Goal: Task Accomplishment & Management: Manage account settings

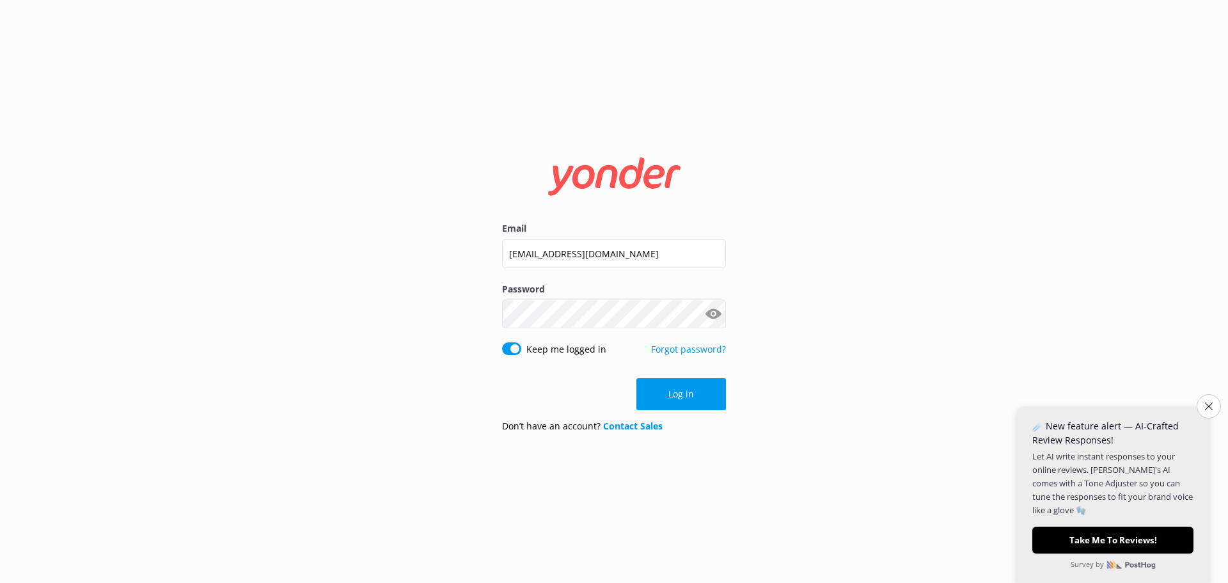
drag, startPoint x: 667, startPoint y: 402, endPoint x: 663, endPoint y: 394, distance: 9.2
click at [667, 402] on button "Log in" at bounding box center [681, 394] width 90 height 32
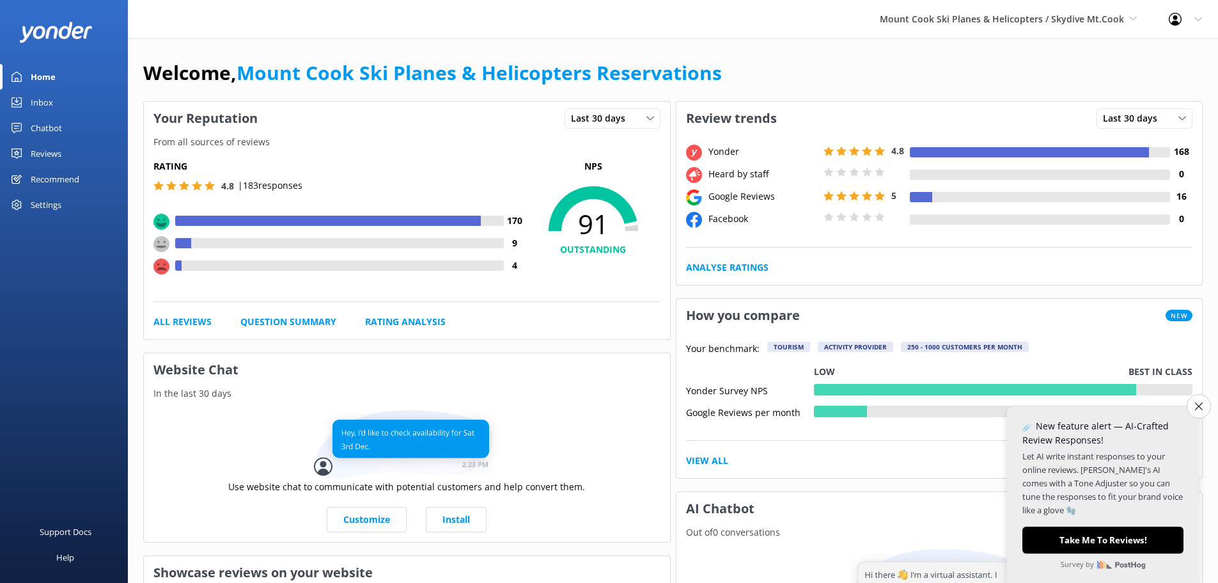
click at [52, 149] on div "Reviews" at bounding box center [46, 154] width 31 height 26
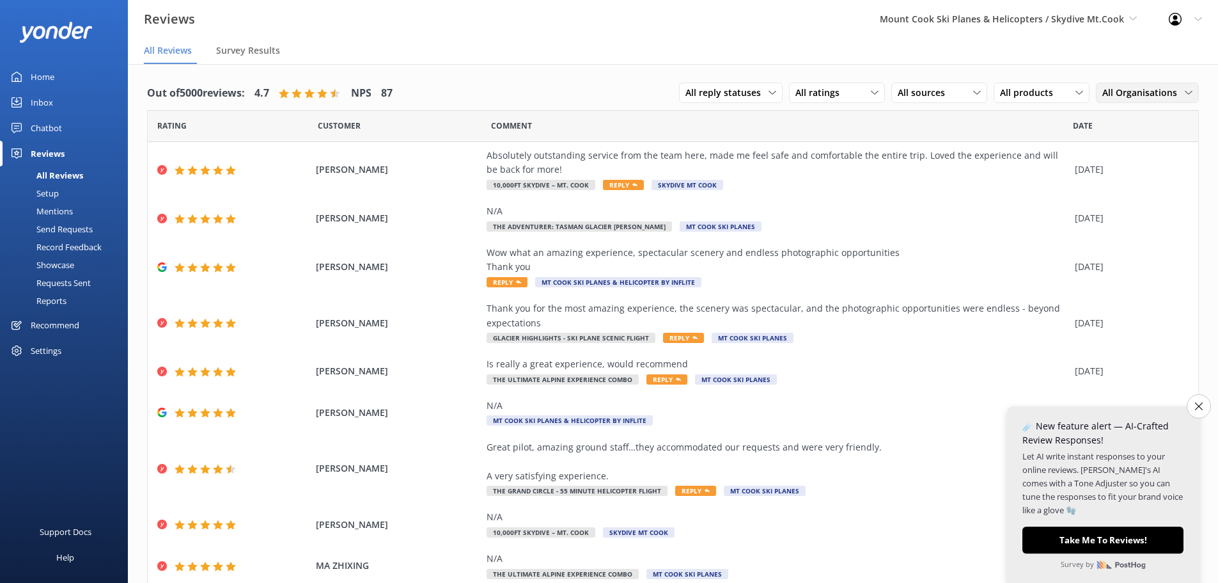
click at [1116, 95] on span "All Organisations" at bounding box center [1143, 93] width 82 height 14
click at [1127, 162] on link "Mt Cook Ski Planes" at bounding box center [1154, 171] width 114 height 26
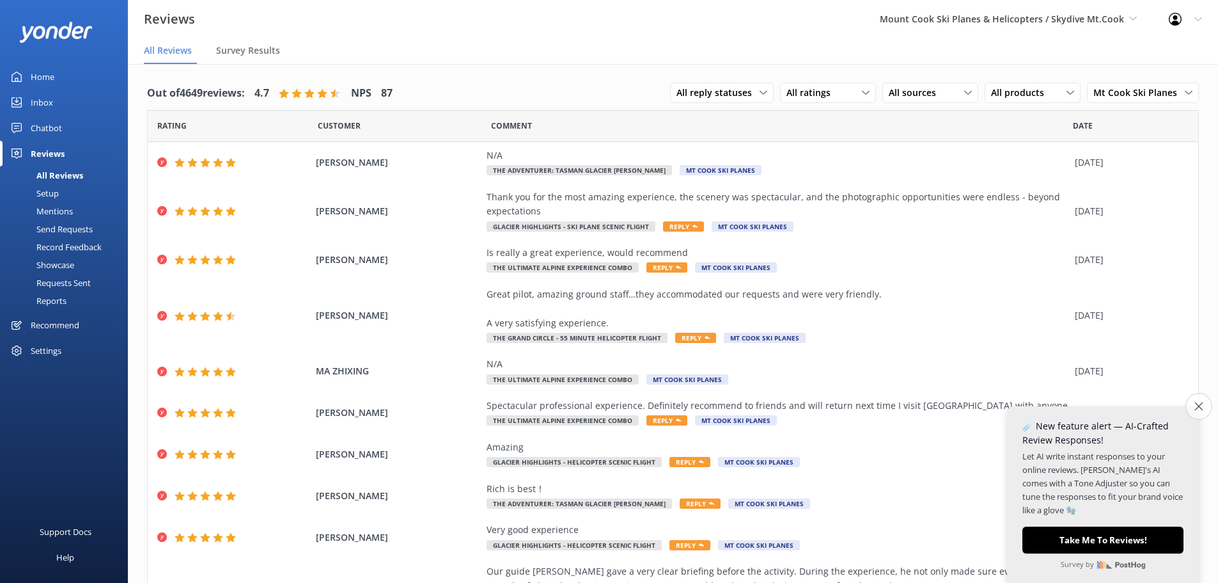
click at [1197, 409] on icon "Close survey" at bounding box center [1198, 406] width 8 height 8
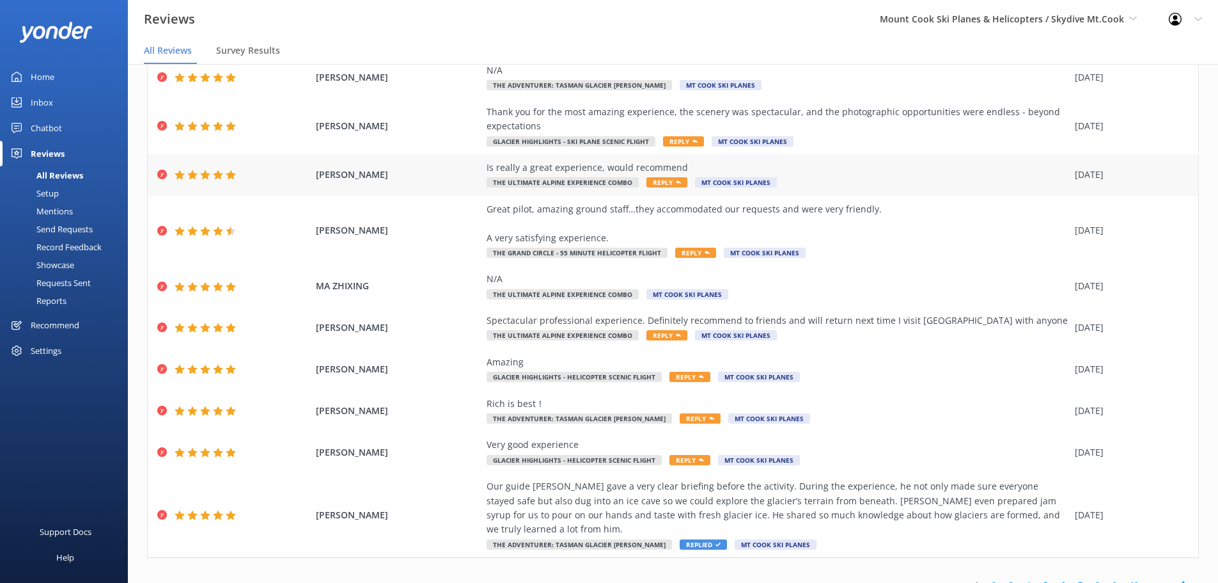
scroll to position [88, 0]
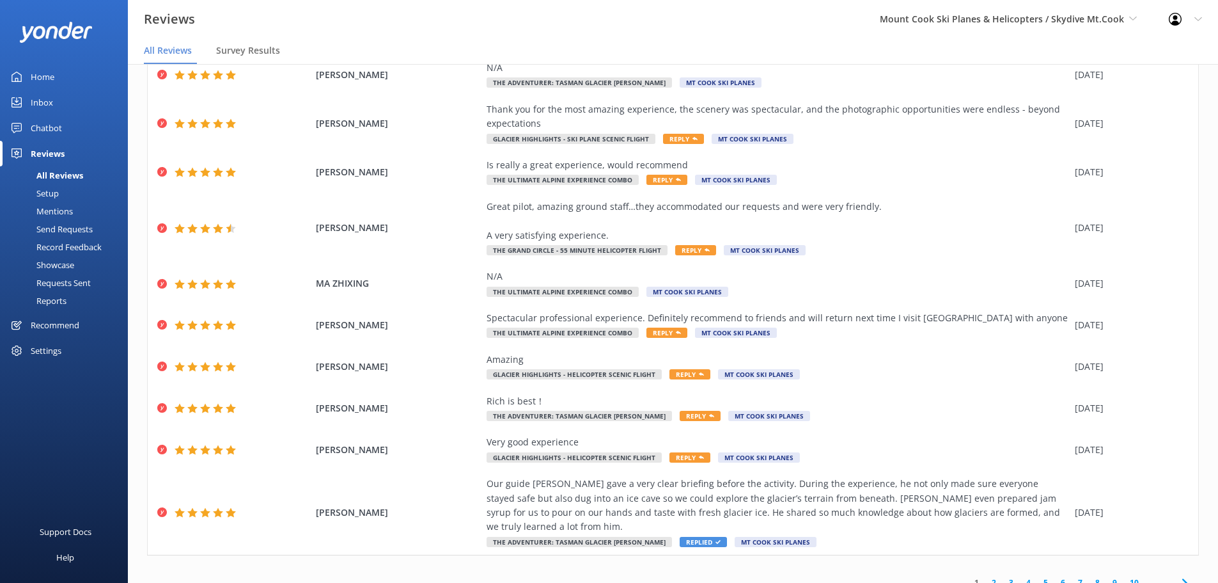
click at [989, 576] on link "2" at bounding box center [993, 582] width 17 height 12
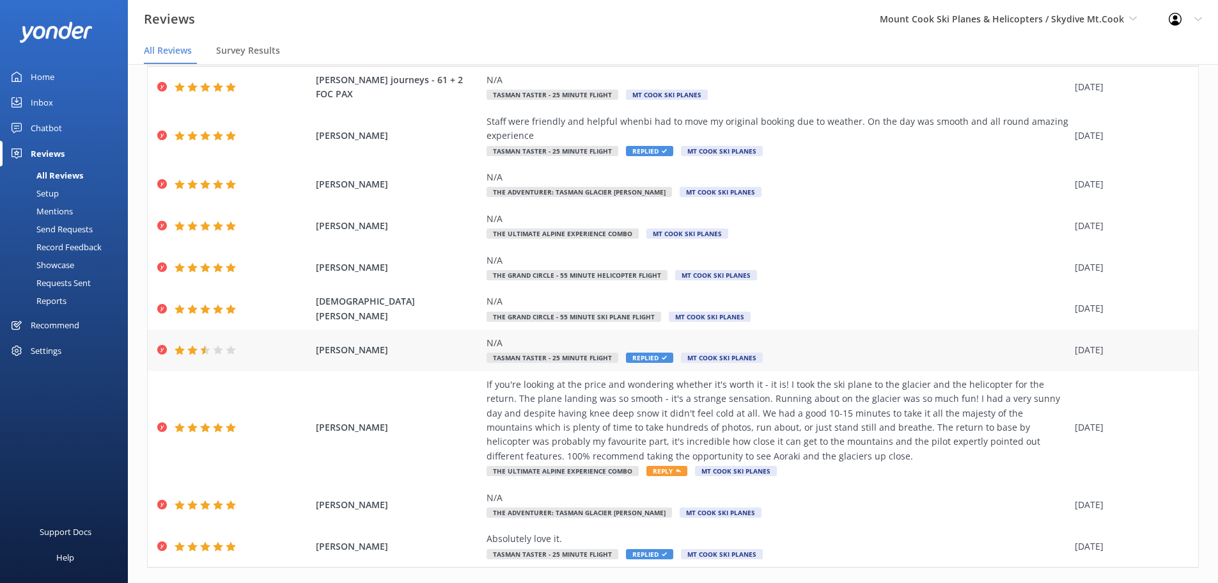
scroll to position [102, 0]
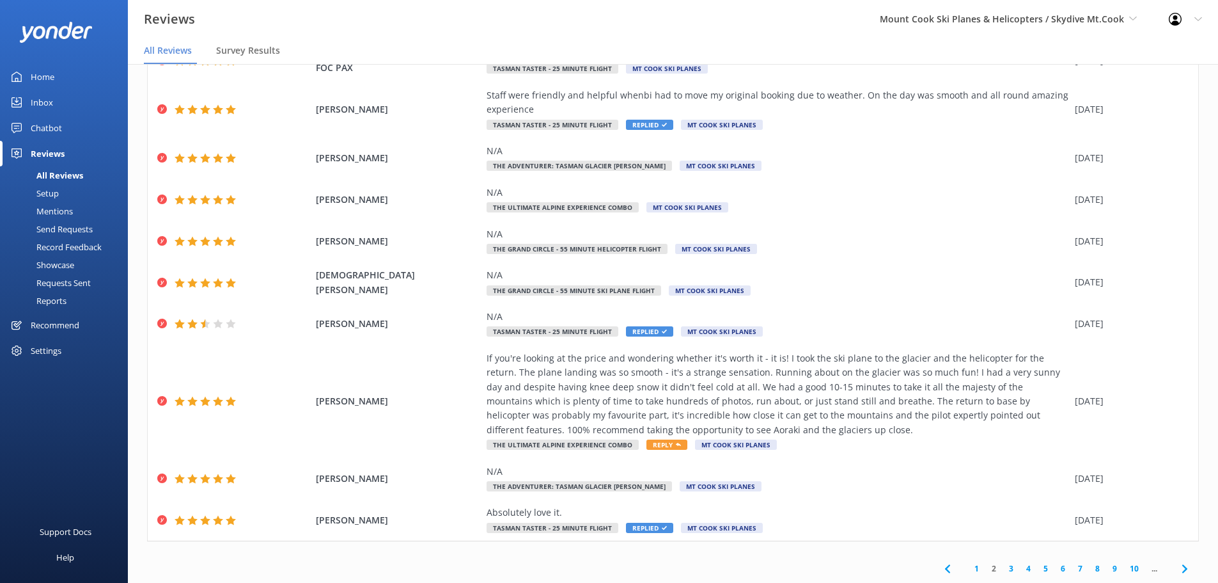
click at [1004, 569] on link "3" at bounding box center [1011, 568] width 17 height 12
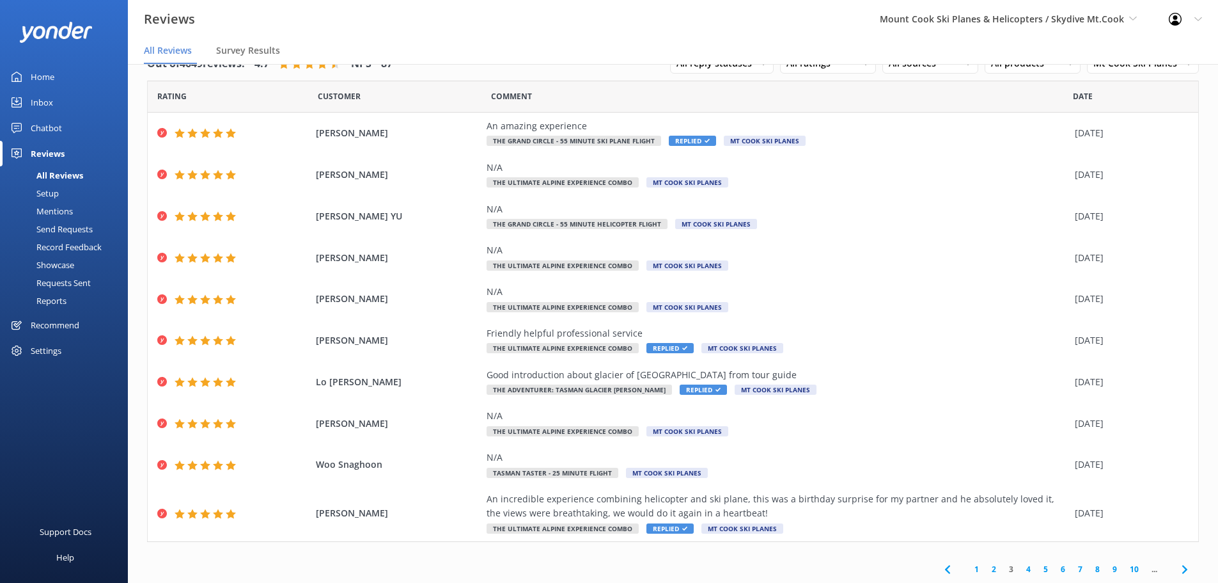
scroll to position [30, 0]
click at [1021, 567] on link "4" at bounding box center [1028, 568] width 17 height 12
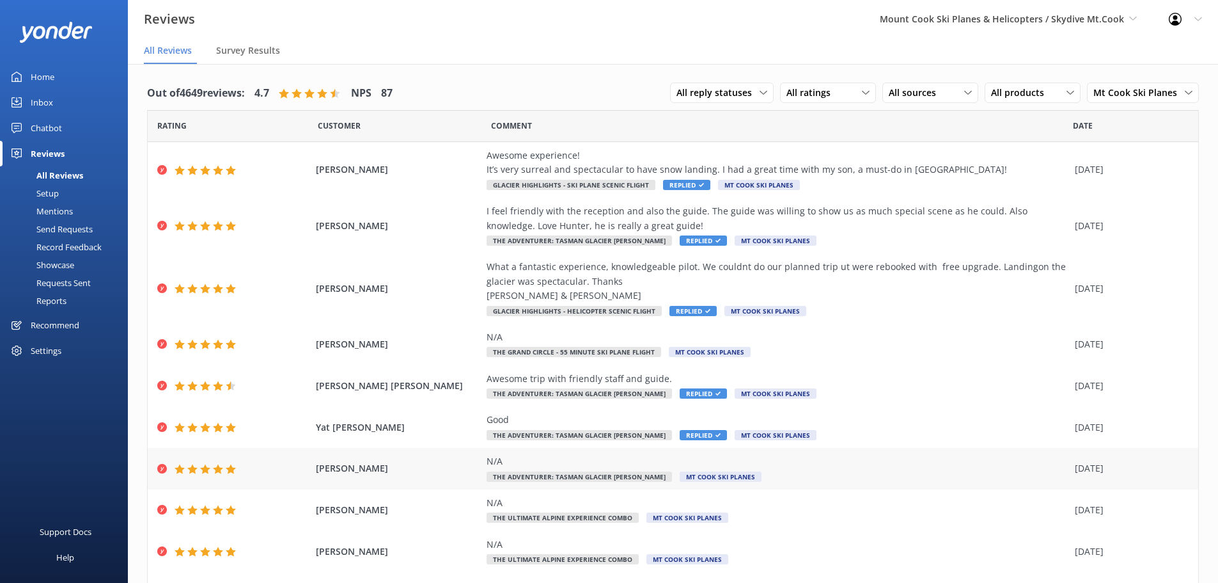
scroll to position [73, 0]
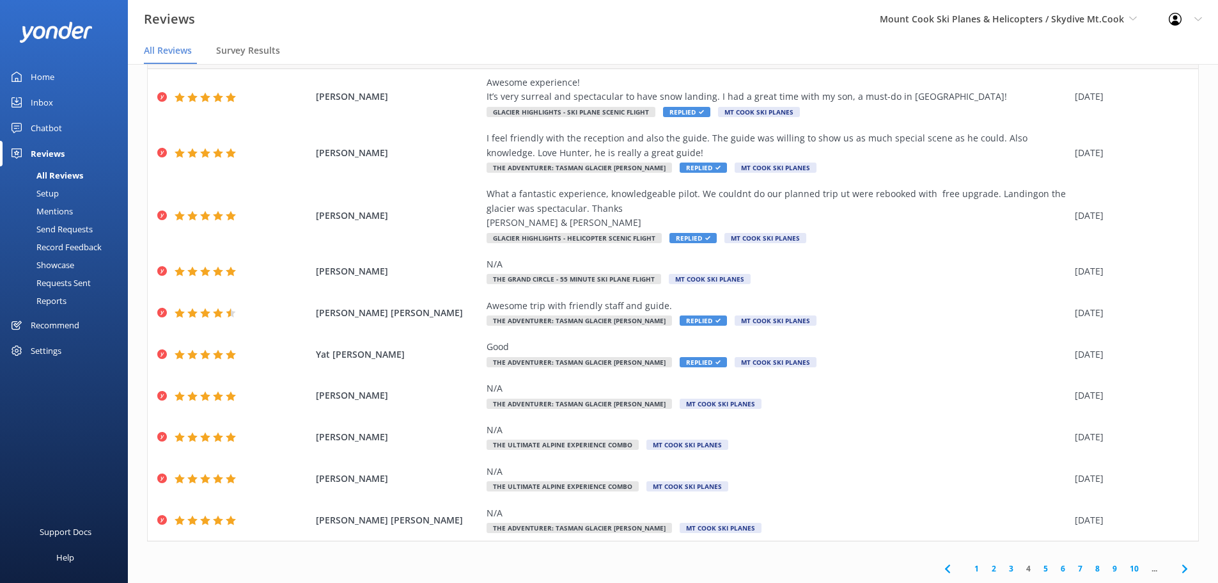
click at [1037, 567] on link "5" at bounding box center [1045, 568] width 17 height 12
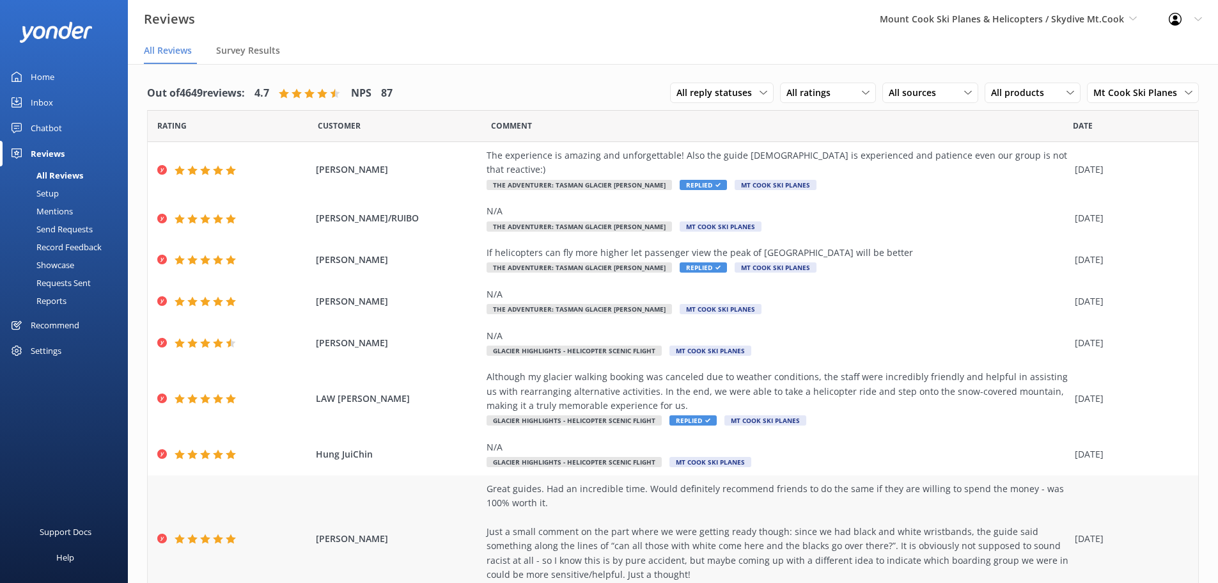
scroll to position [85, 0]
